Goal: Information Seeking & Learning: Learn about a topic

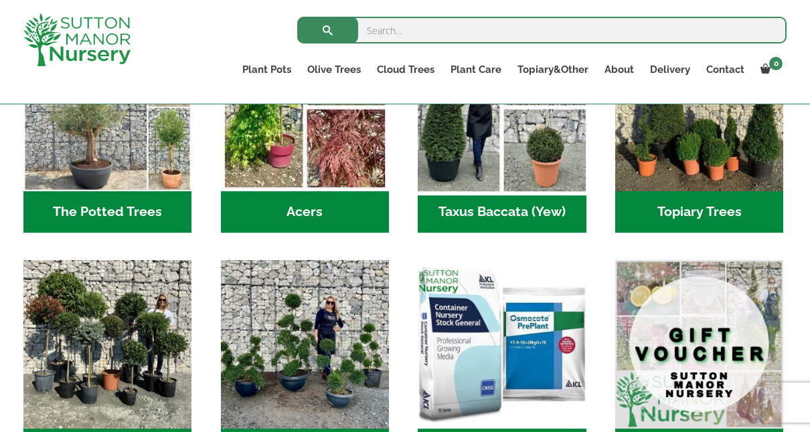
scroll to position [1138, 0]
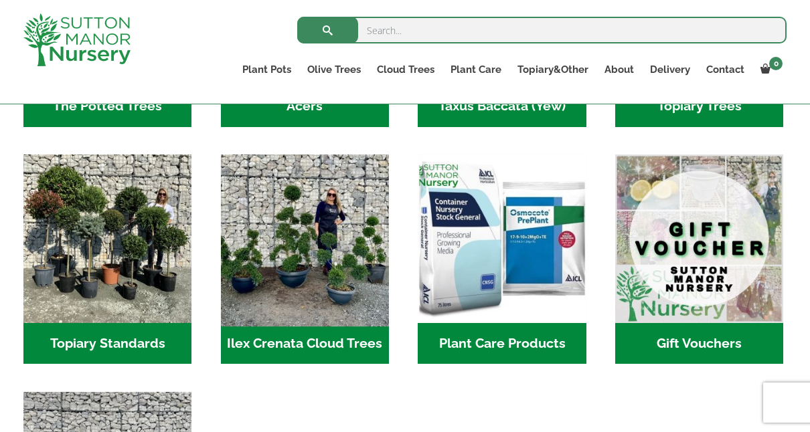
click at [292, 227] on img "Visit product category Ilex Crenata Cloud Trees" at bounding box center [304, 239] width 177 height 177
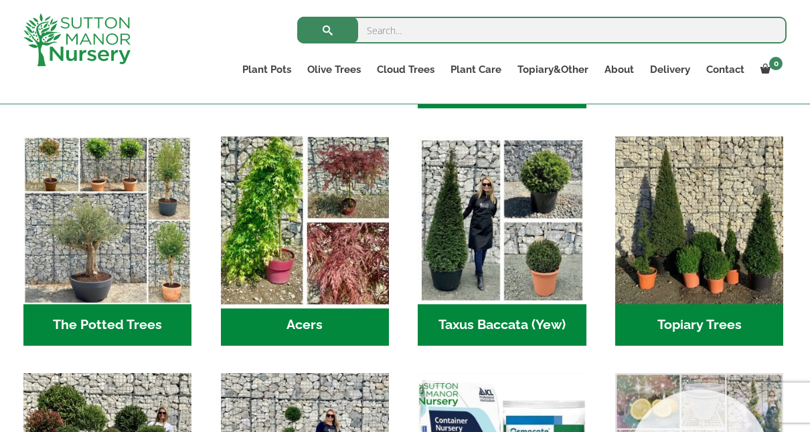
scroll to position [870, 0]
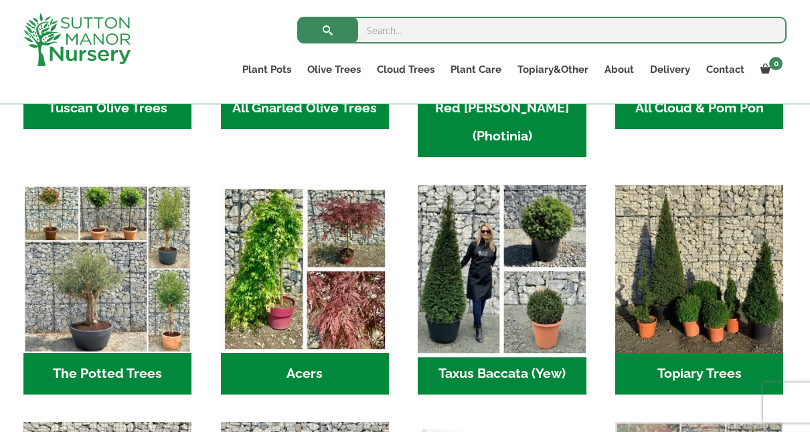
click at [550, 279] on img "Visit product category Taxus Baccata (Yew)" at bounding box center [502, 269] width 177 height 177
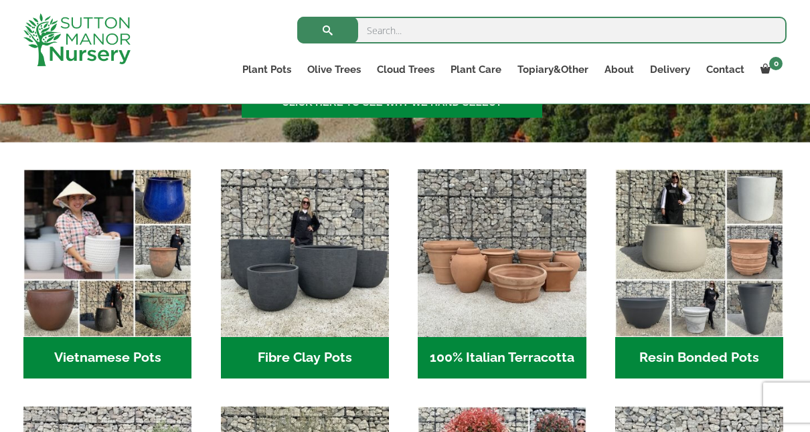
scroll to position [402, 0]
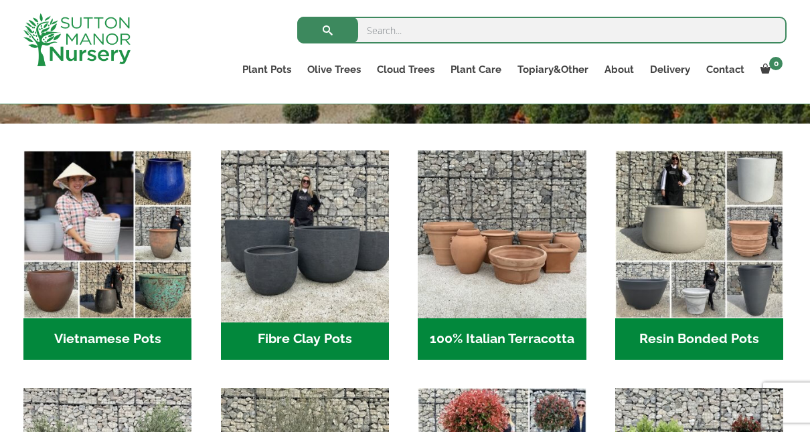
click at [317, 250] on img "Visit product category Fibre Clay Pots" at bounding box center [304, 235] width 177 height 177
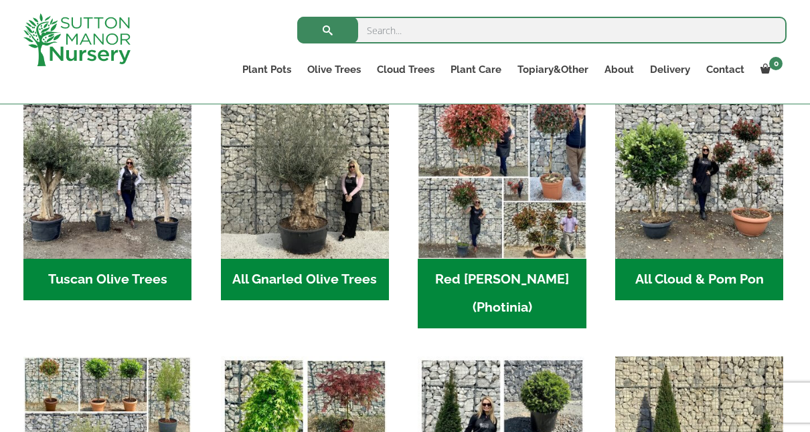
scroll to position [669, 0]
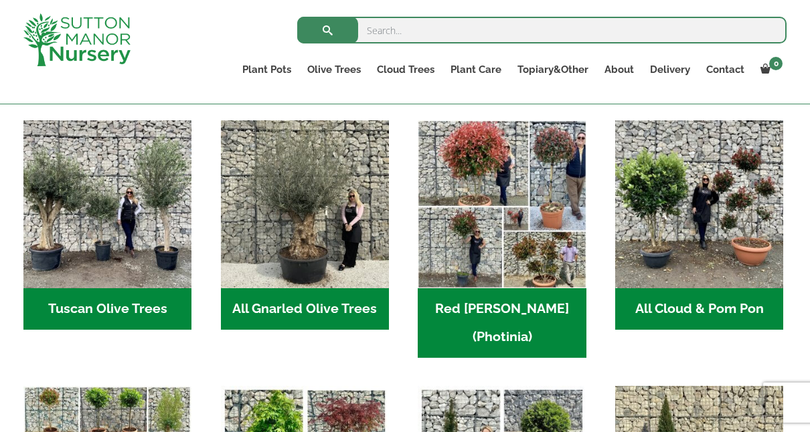
click at [117, 313] on h2 "Tuscan Olive Trees (6)" at bounding box center [107, 308] width 168 height 41
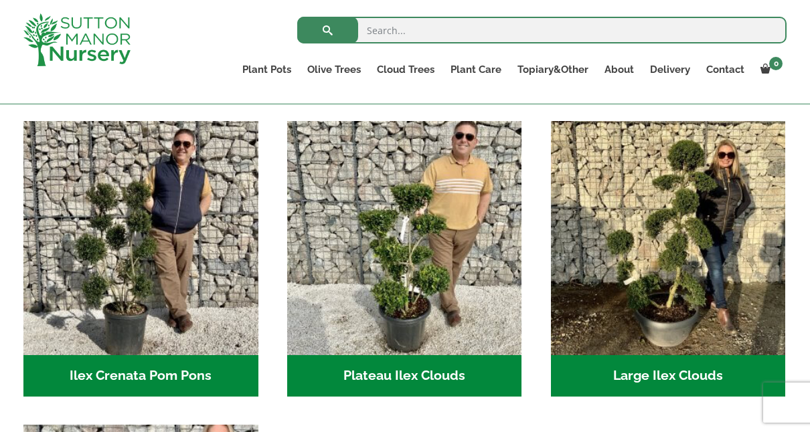
scroll to position [268, 0]
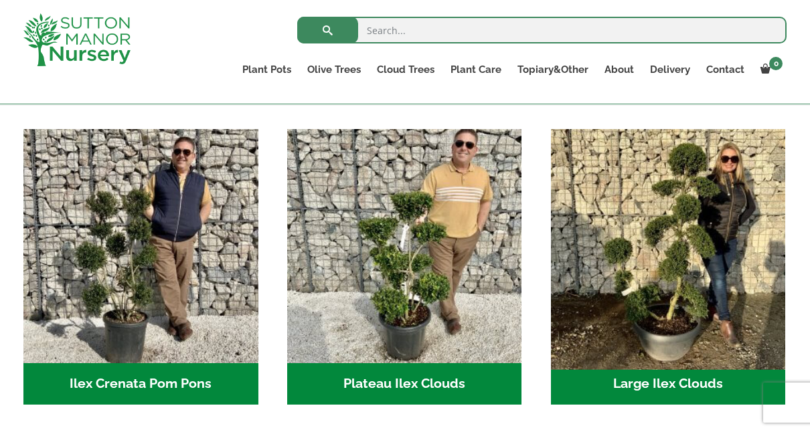
click at [687, 234] on img "Visit product category Large Ilex Clouds" at bounding box center [668, 246] width 246 height 246
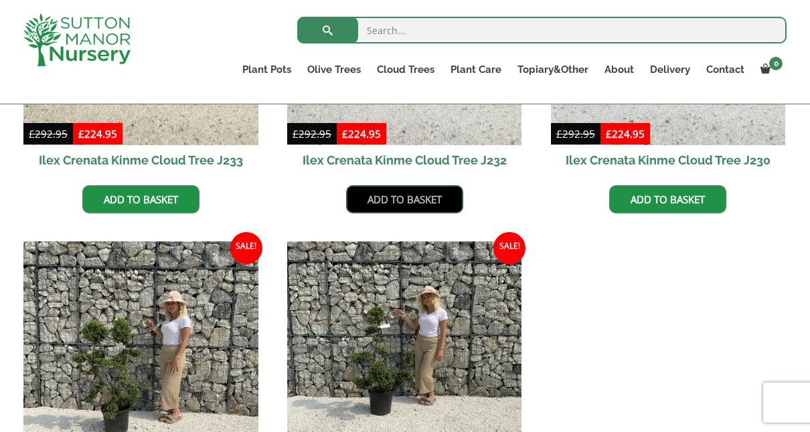
scroll to position [602, 0]
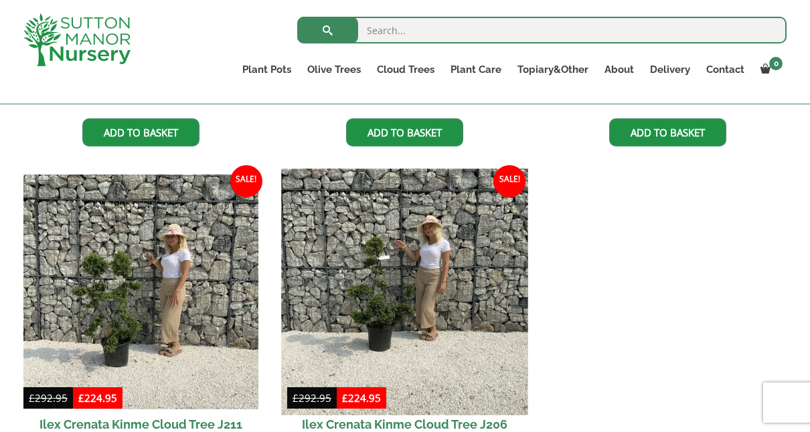
click at [378, 288] on img at bounding box center [404, 292] width 246 height 246
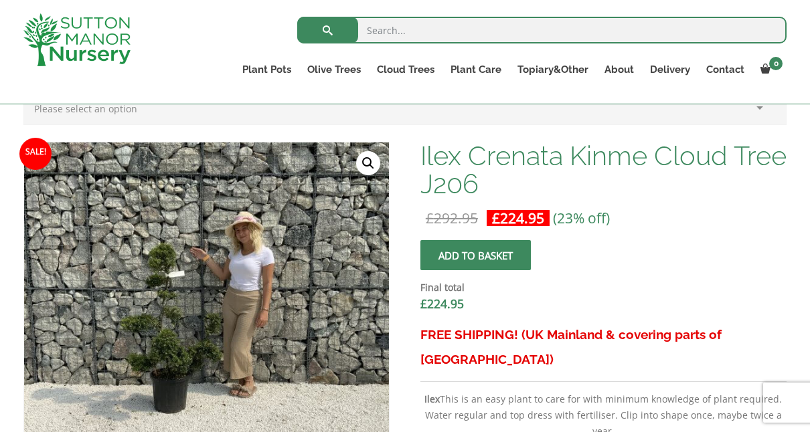
scroll to position [402, 0]
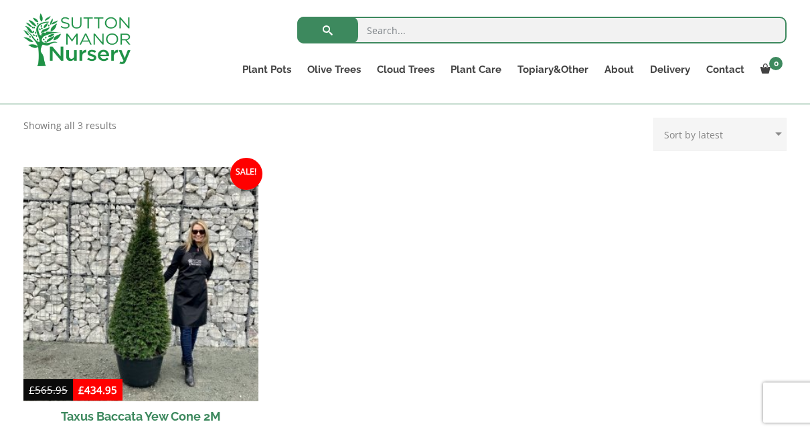
scroll to position [268, 0]
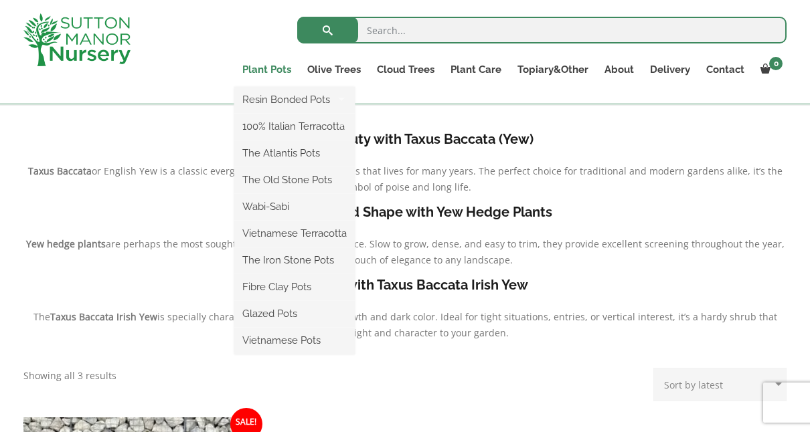
click at [276, 63] on link "Plant Pots" at bounding box center [266, 69] width 65 height 19
click at [276, 70] on link "Plant Pots" at bounding box center [266, 69] width 65 height 19
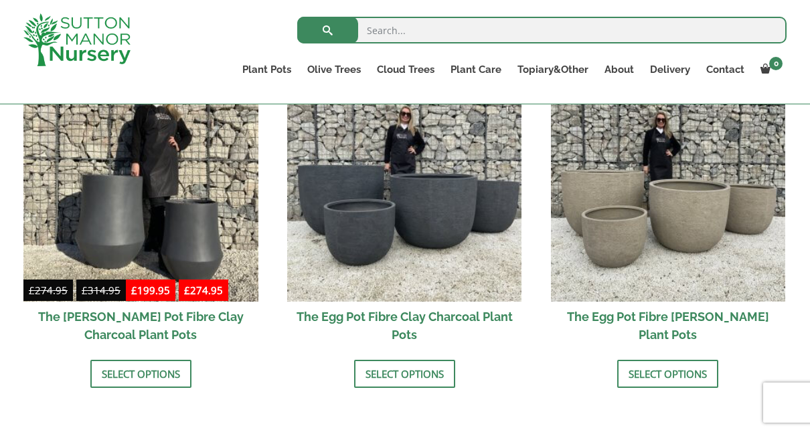
scroll to position [468, 0]
click at [401, 373] on link "Select options" at bounding box center [404, 375] width 101 height 28
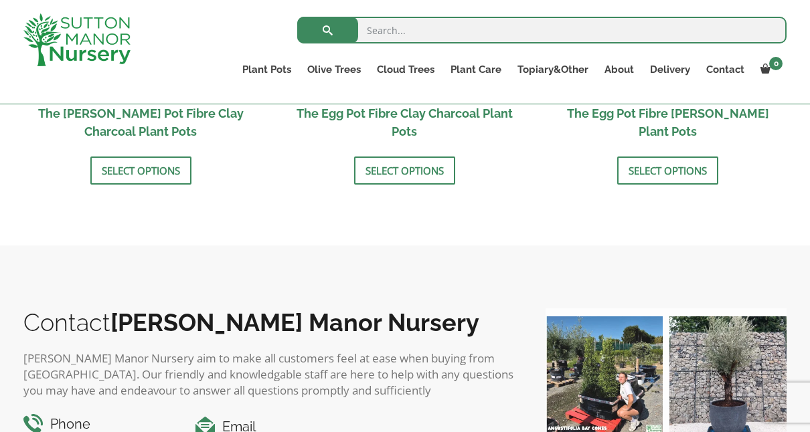
scroll to position [803, 0]
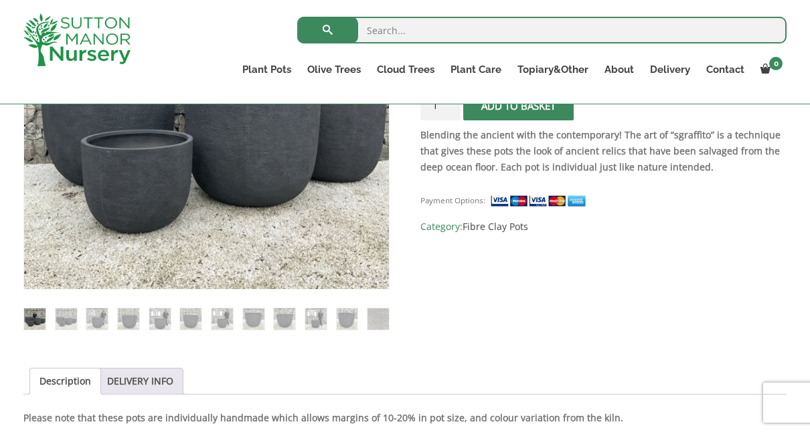
scroll to position [402, 0]
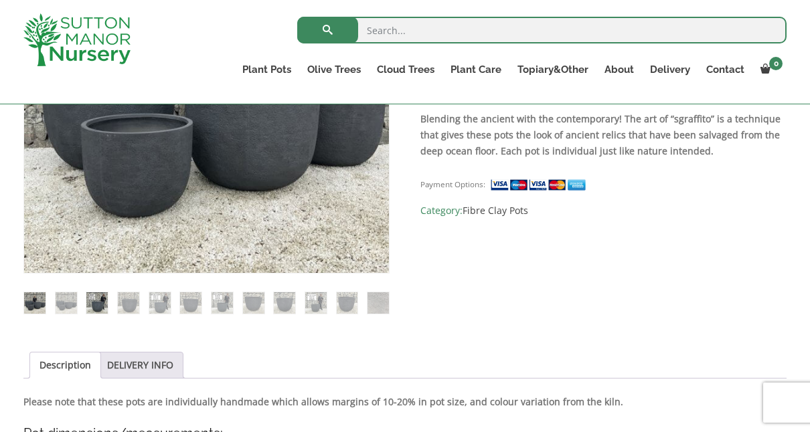
click at [105, 304] on img at bounding box center [96, 302] width 21 height 21
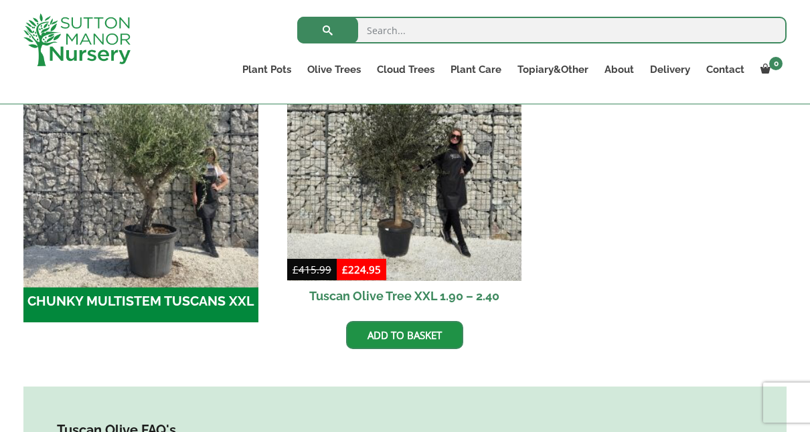
scroll to position [402, 0]
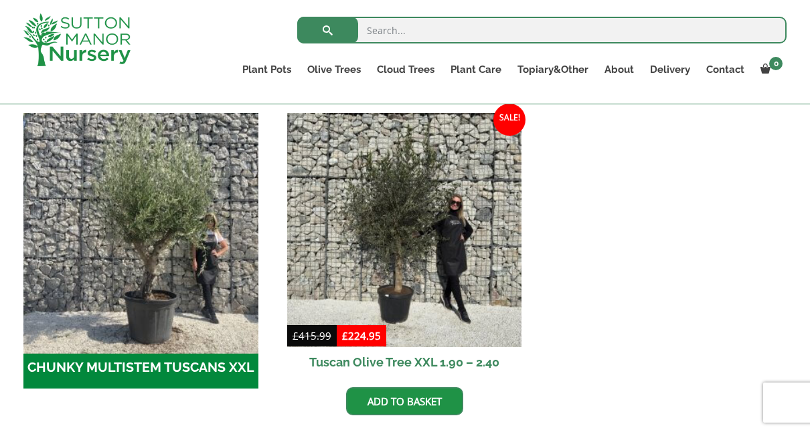
click at [164, 260] on img "Visit product category CHUNKY MULTISTEM TUSCANS XXL" at bounding box center [140, 230] width 246 height 246
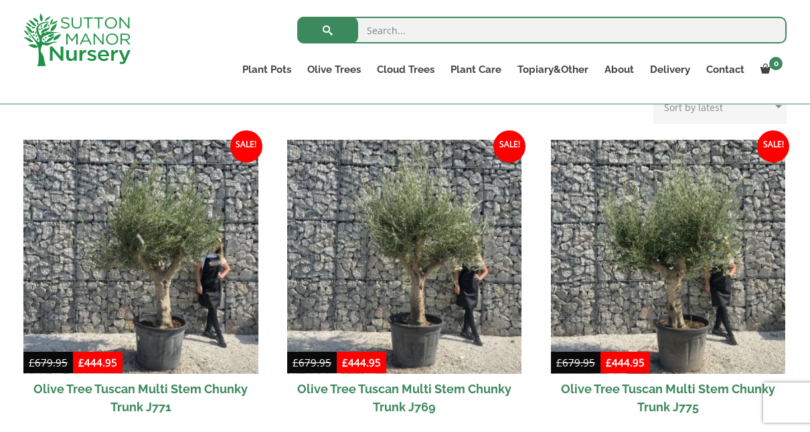
scroll to position [268, 0]
